Goal: Use online tool/utility: Use online tool/utility

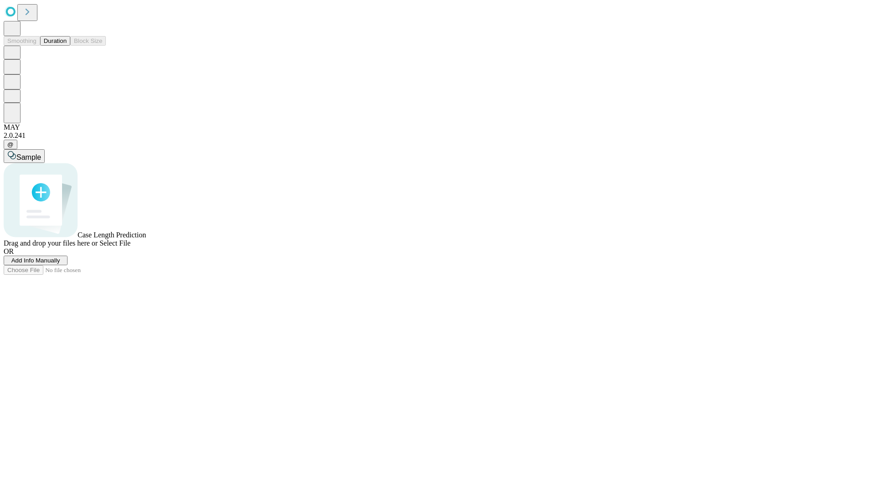
click at [60, 264] on span "Add Info Manually" at bounding box center [35, 260] width 49 height 7
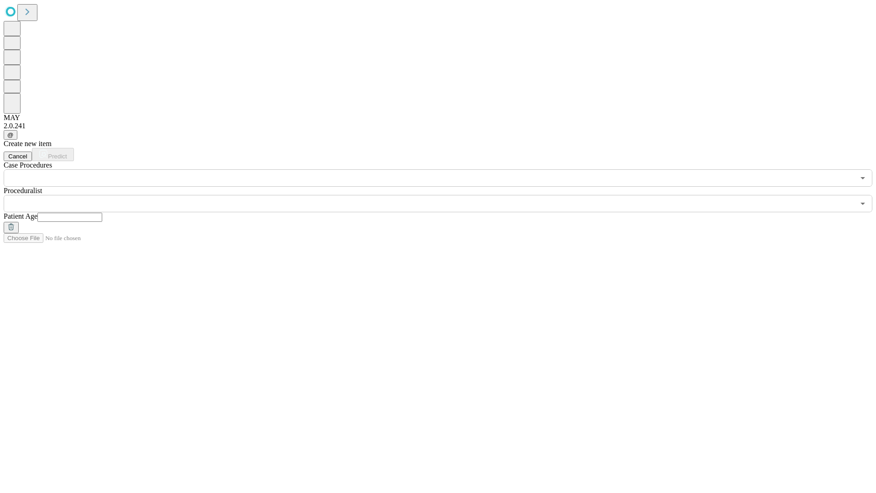
click at [102, 213] on input "text" at bounding box center [69, 217] width 65 height 9
type input "**"
click at [444, 195] on input "text" at bounding box center [429, 203] width 851 height 17
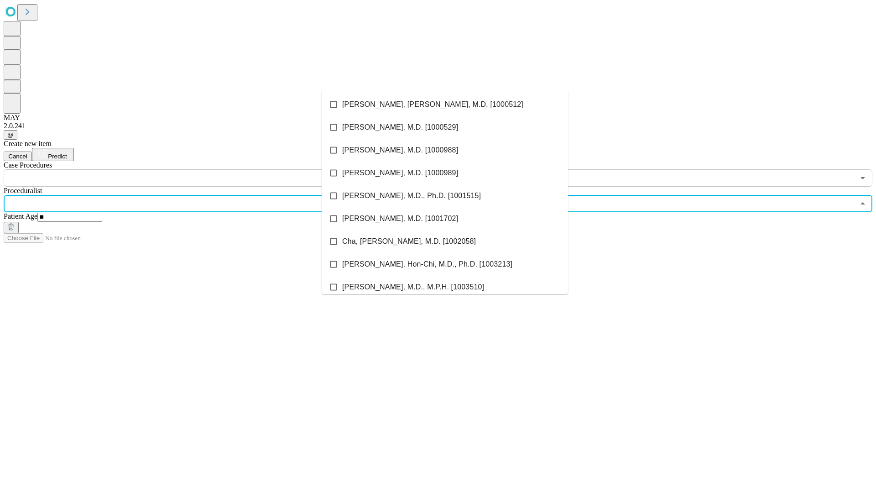
click at [445, 104] on li "[PERSON_NAME], [PERSON_NAME], M.D. [1000512]" at bounding box center [445, 104] width 246 height 23
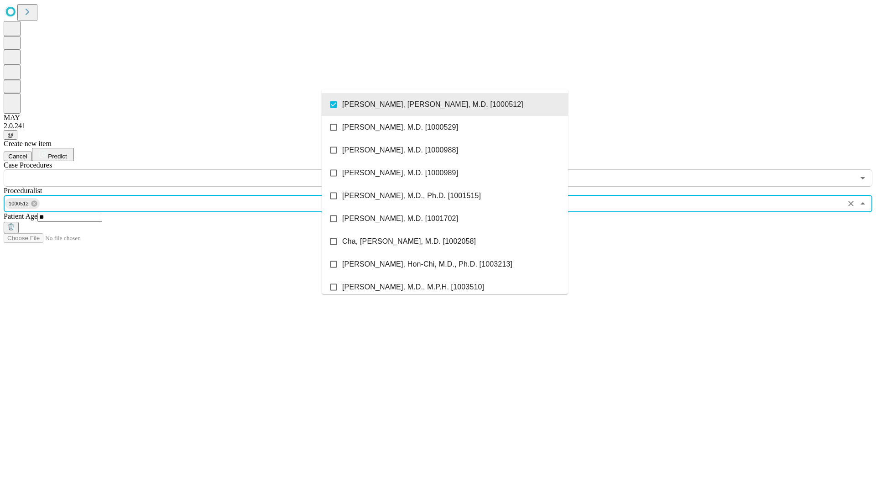
click at [192, 169] on input "text" at bounding box center [429, 177] width 851 height 17
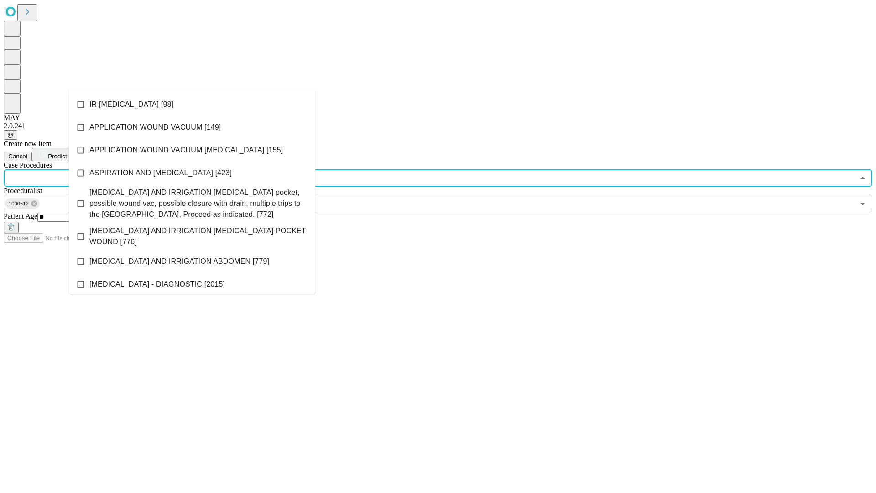
click at [192, 104] on li "IR [MEDICAL_DATA] [98]" at bounding box center [192, 104] width 246 height 23
click at [67, 153] on span "Predict" at bounding box center [57, 156] width 19 height 7
